Goal: Check status: Check status

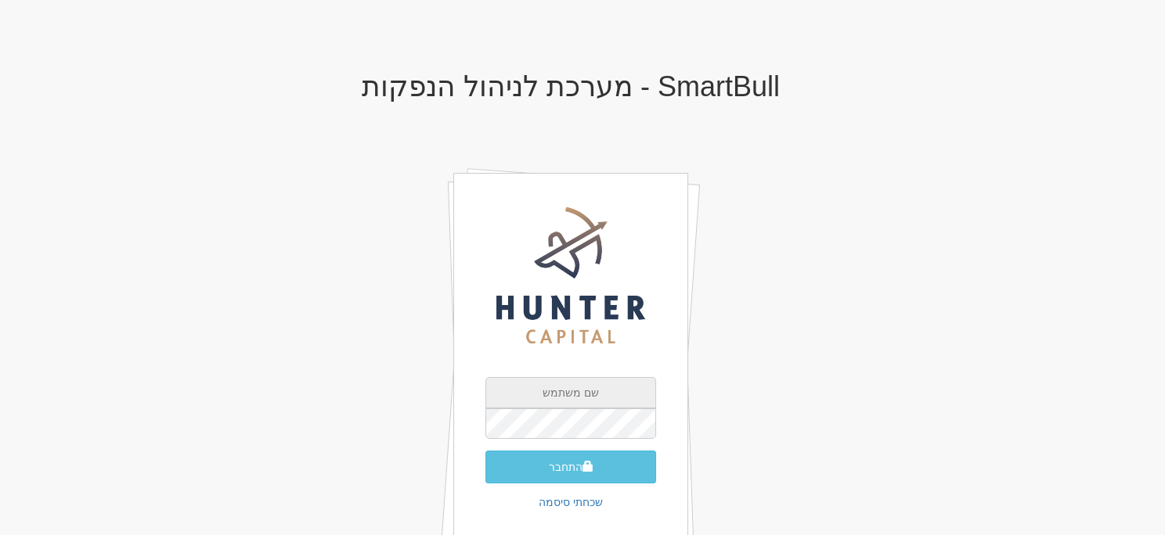
click at [626, 395] on input "text" at bounding box center [570, 392] width 171 height 31
type input "[EMAIL_ADDRESS][DOMAIN_NAME]"
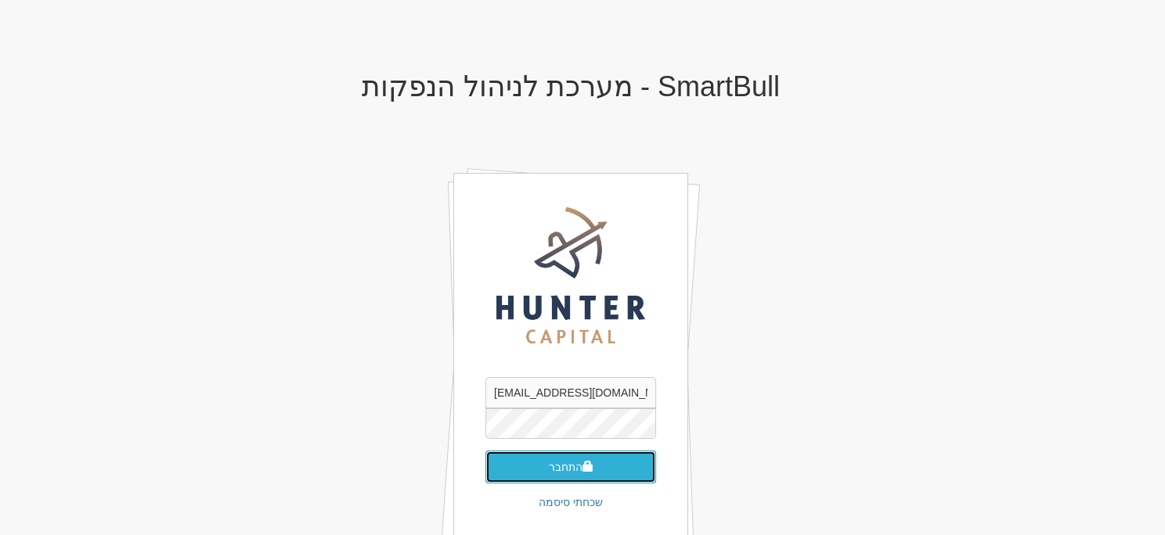
click at [630, 460] on button "התחבר" at bounding box center [570, 467] width 171 height 33
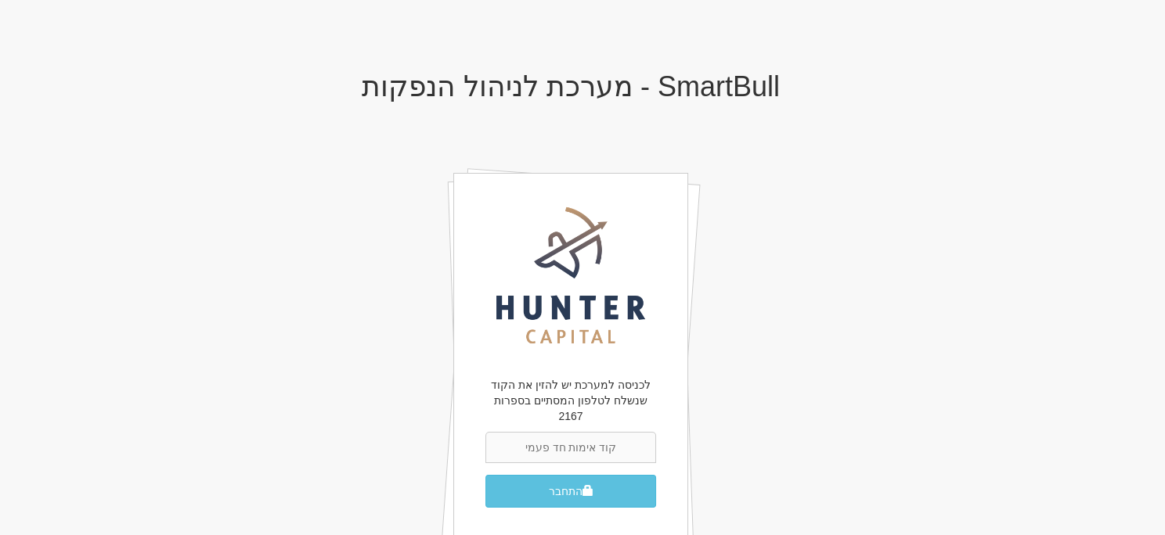
click at [613, 442] on input "text" at bounding box center [570, 447] width 171 height 31
type input "895677"
click at [614, 477] on button "התחבר" at bounding box center [570, 491] width 171 height 33
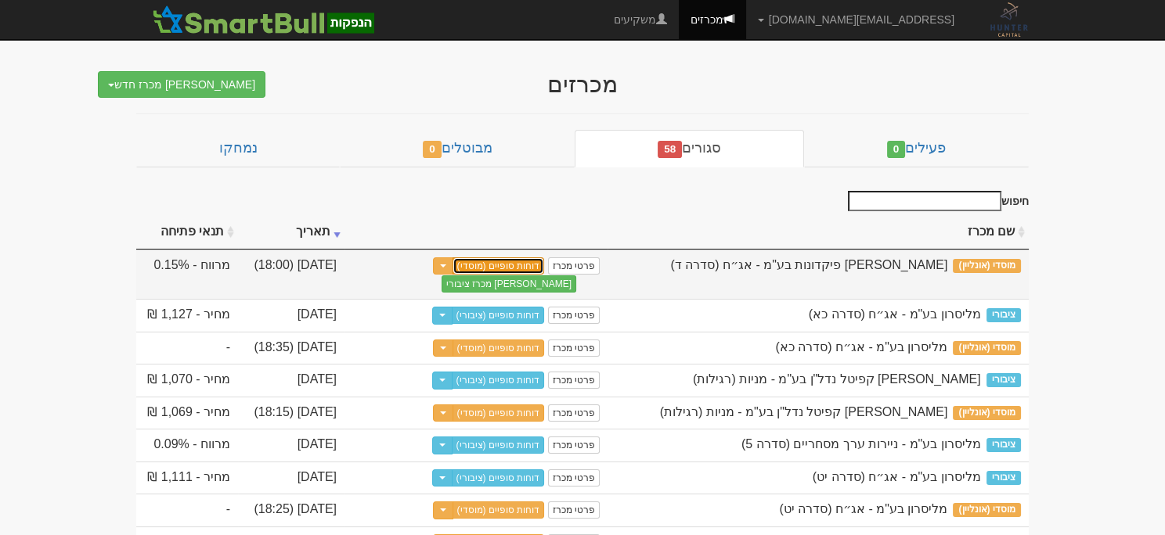
click at [528, 265] on link "דוחות סופיים (מוסדי)" at bounding box center [498, 266] width 92 height 17
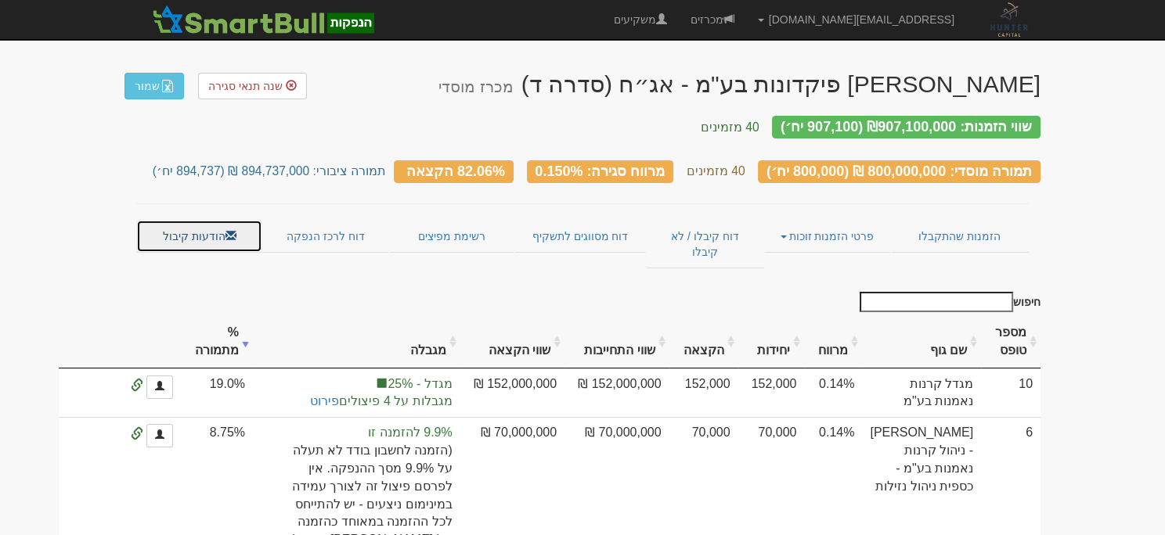
click at [186, 222] on link "הודעות קיבול" at bounding box center [199, 236] width 126 height 33
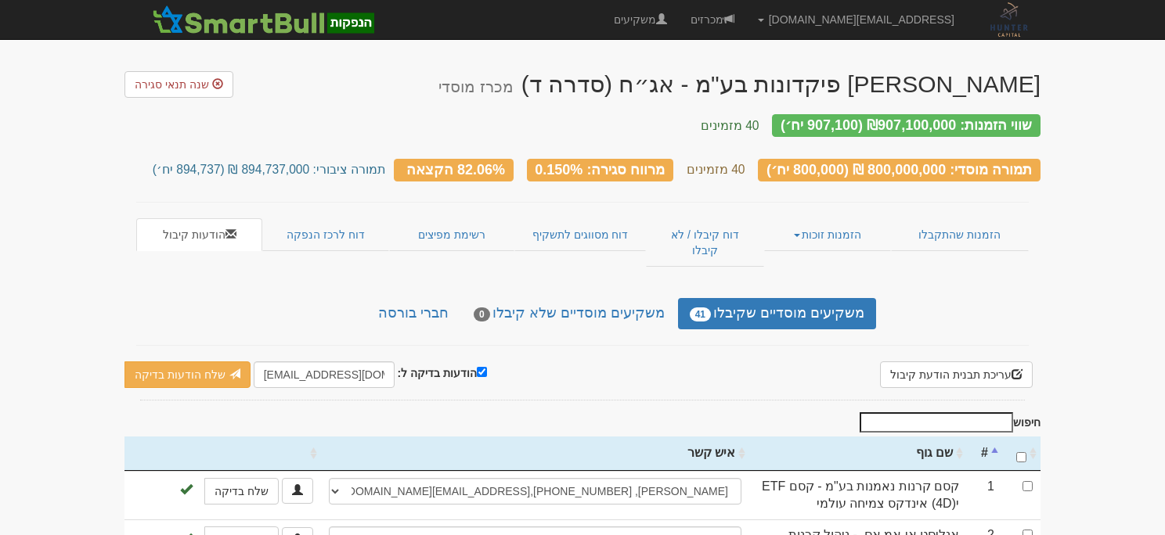
click at [452, 298] on link "חברי בורסה" at bounding box center [413, 313] width 94 height 31
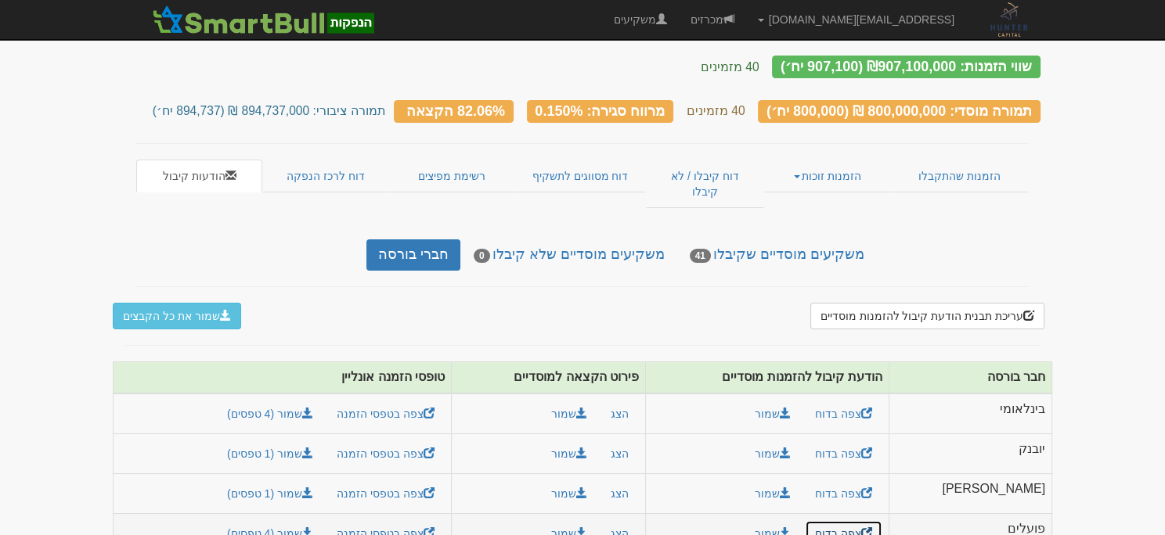
click at [882, 521] on link "צפה בדוח" at bounding box center [844, 534] width 78 height 27
click at [882, 401] on link "צפה בדוח" at bounding box center [844, 414] width 78 height 27
click at [882, 441] on link "צפה בדוח" at bounding box center [844, 454] width 78 height 27
click at [639, 441] on button "הצג" at bounding box center [619, 454] width 38 height 27
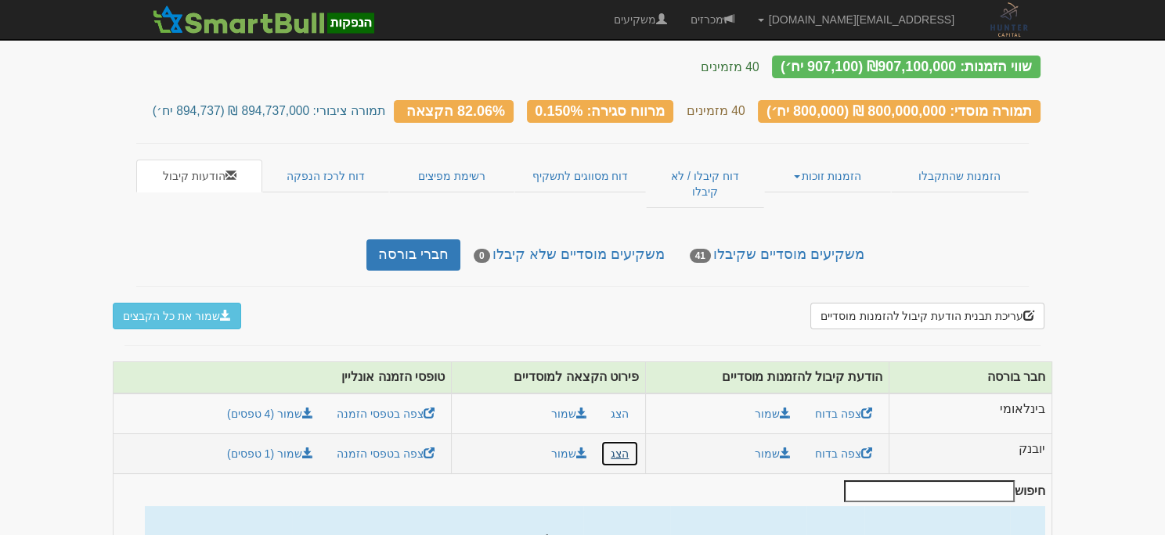
scroll to position [216, 0]
